Goal: Contribute content: Add original content to the website for others to see

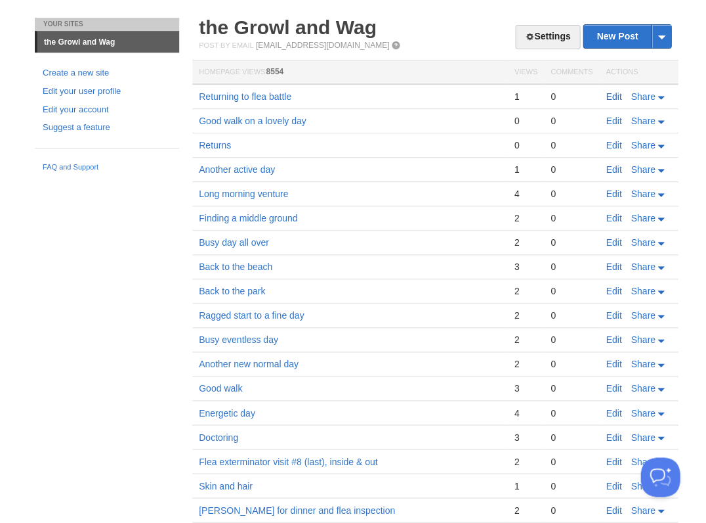
click at [606, 95] on link "Edit" at bounding box center [614, 96] width 16 height 11
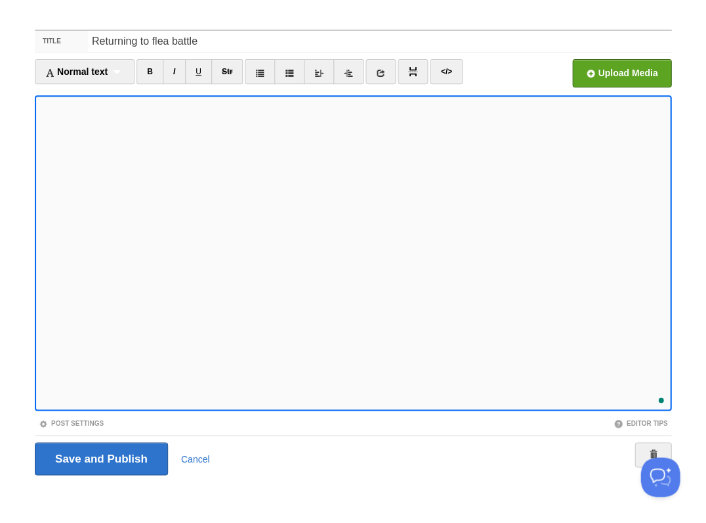
scroll to position [623, 0]
click at [656, 396] on div "1" at bounding box center [658, 396] width 14 height 14
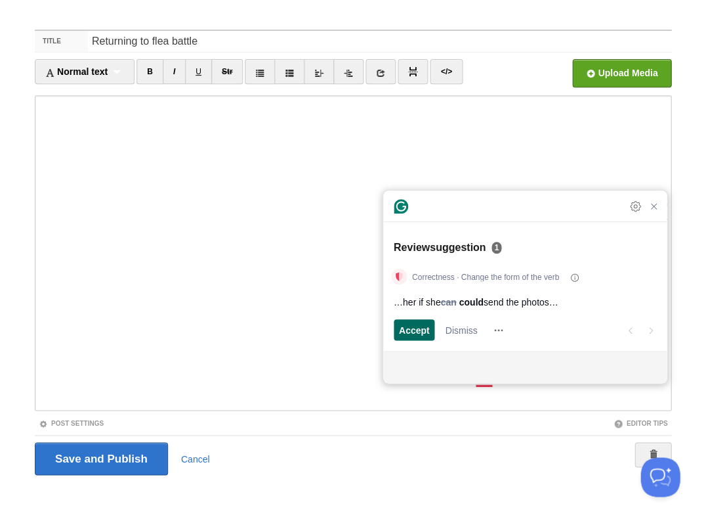
click at [420, 326] on span "Accept" at bounding box center [414, 330] width 31 height 14
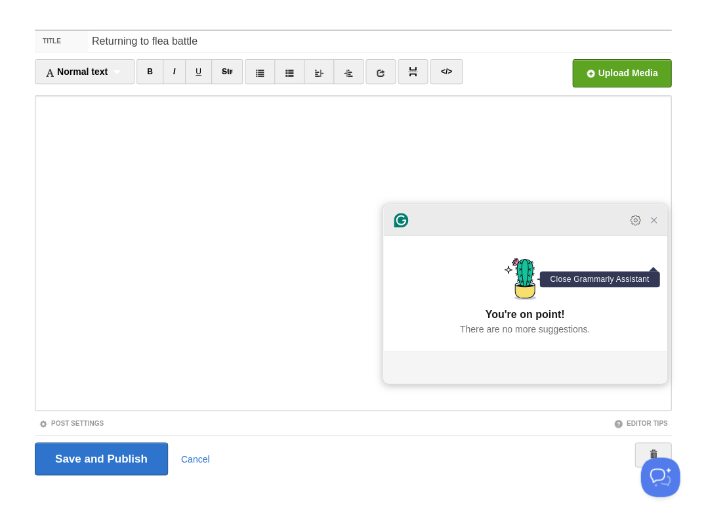
click at [649, 225] on icon "Close Grammarly Assistant" at bounding box center [654, 220] width 11 height 11
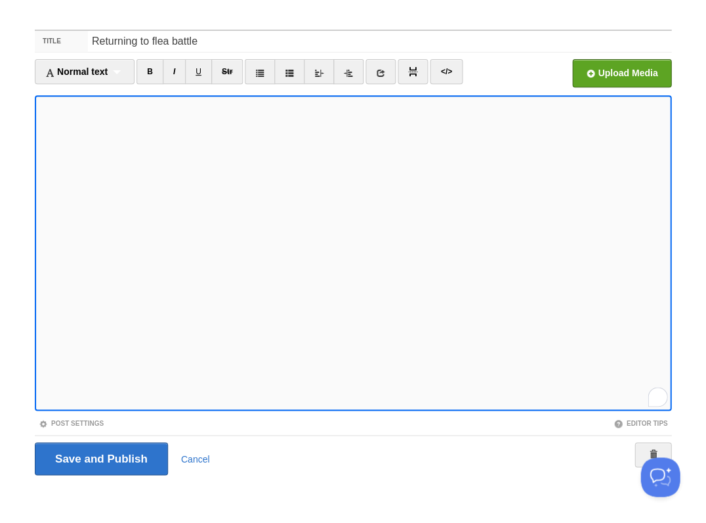
scroll to position [659, 0]
click at [100, 457] on input "Save and Publish" at bounding box center [101, 458] width 133 height 33
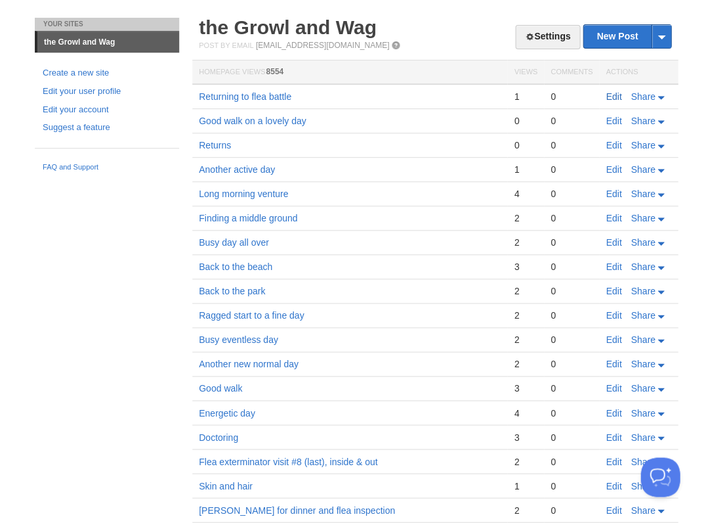
click at [610, 94] on link "Edit" at bounding box center [614, 96] width 16 height 11
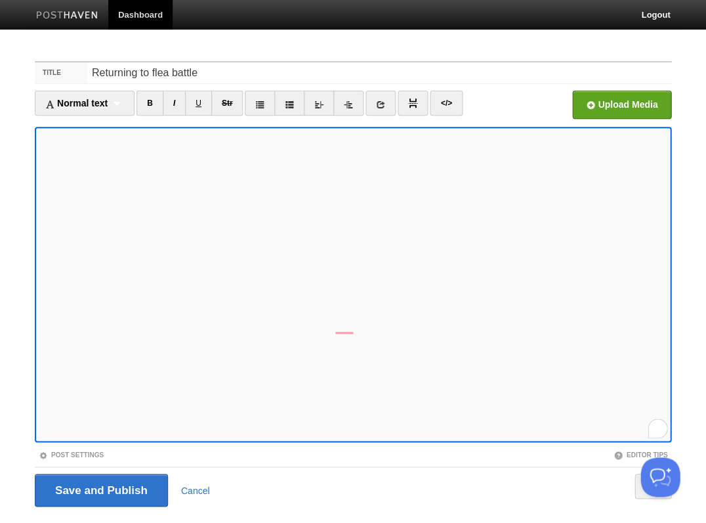
scroll to position [32, 0]
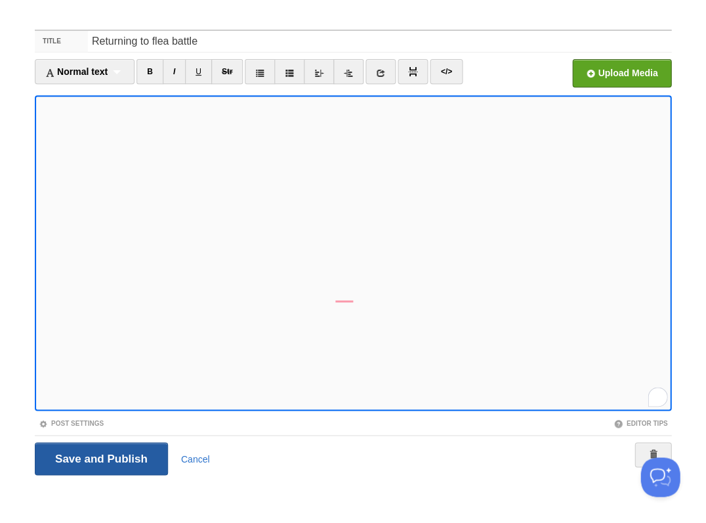
click at [100, 457] on input "Save and Publish" at bounding box center [101, 458] width 133 height 33
